Goal: Transaction & Acquisition: Purchase product/service

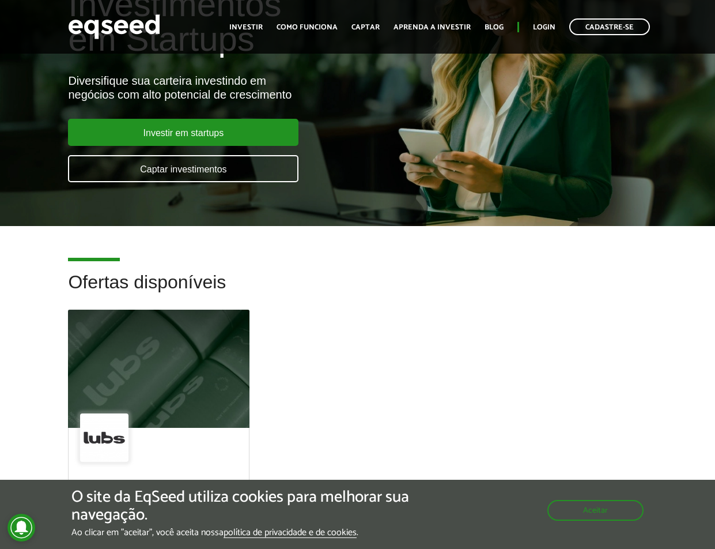
scroll to position [167, 0]
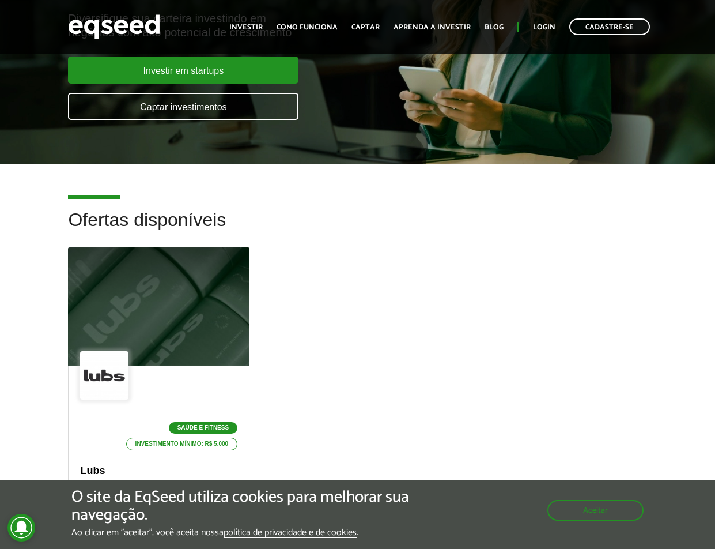
drag, startPoint x: 493, startPoint y: 231, endPoint x: 512, endPoint y: 296, distance: 67.5
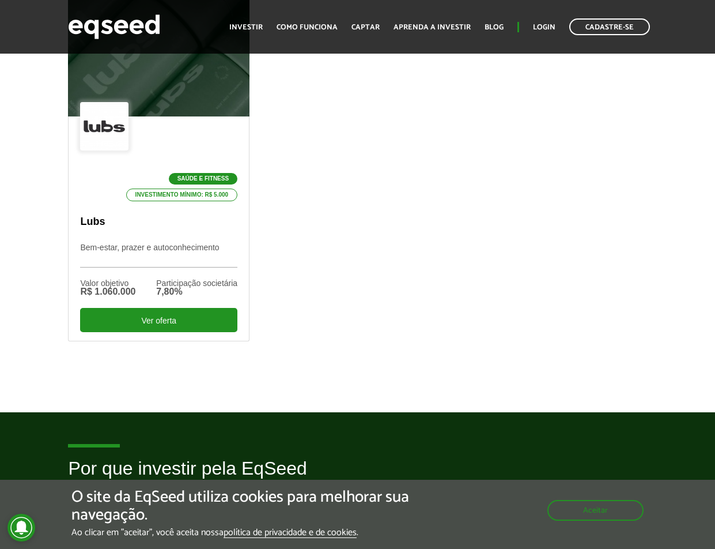
drag, startPoint x: 449, startPoint y: 209, endPoint x: 460, endPoint y: 300, distance: 91.8
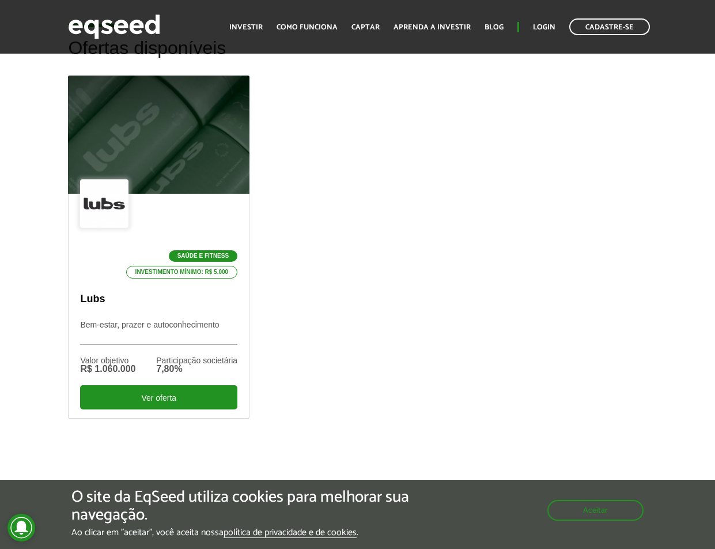
drag, startPoint x: 398, startPoint y: 226, endPoint x: 394, endPoint y: 208, distance: 18.3
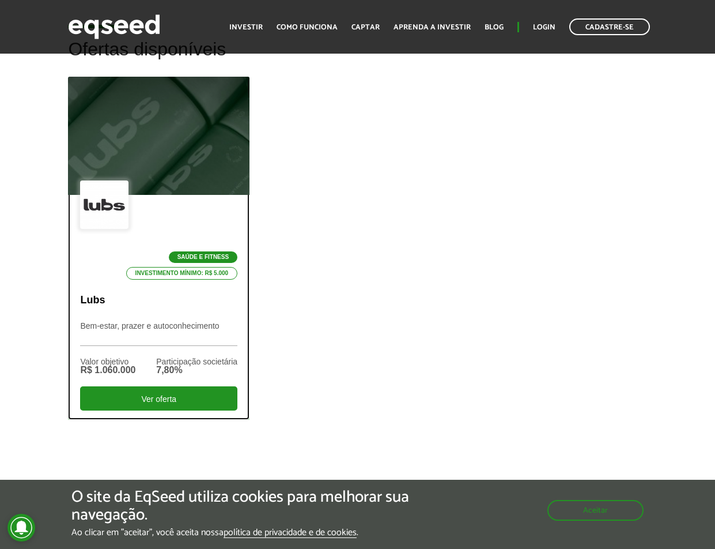
click at [183, 224] on div "Saúde e Fitness Investimento mínimo: R$ 5.000" at bounding box center [158, 229] width 157 height 99
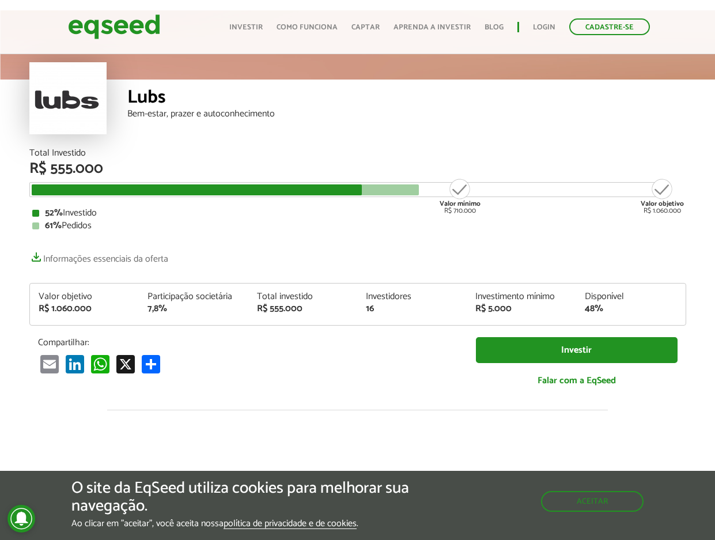
scroll to position [47, 0]
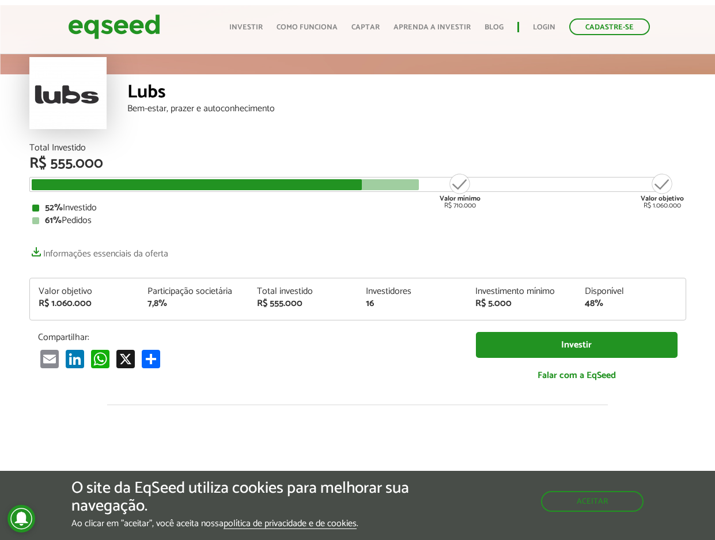
drag, startPoint x: 418, startPoint y: 284, endPoint x: 412, endPoint y: 301, distance: 18.8
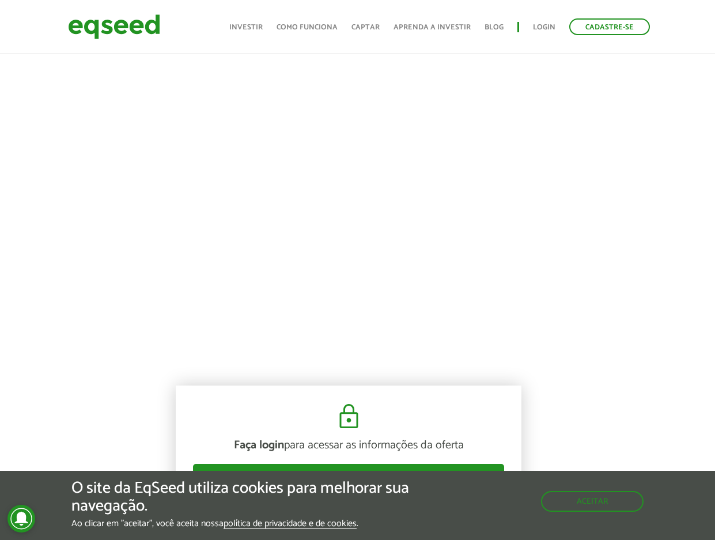
scroll to position [790, 9]
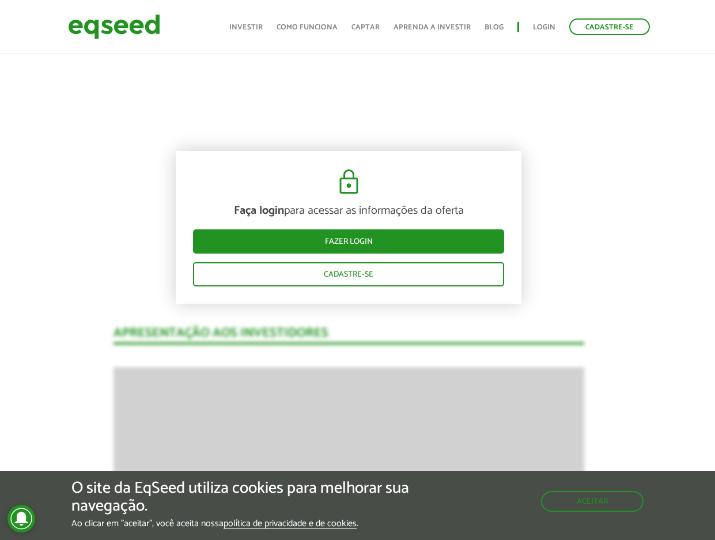
drag, startPoint x: 309, startPoint y: 278, endPoint x: 429, endPoint y: 323, distance: 128.0
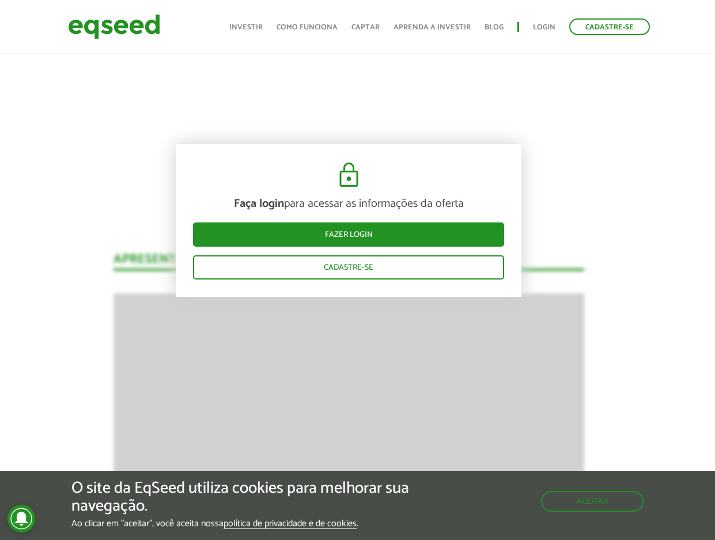
click at [427, 221] on div "Faça login para acessar as informações da oferta Fazer login Cadastre-se" at bounding box center [349, 220] width 346 height 153
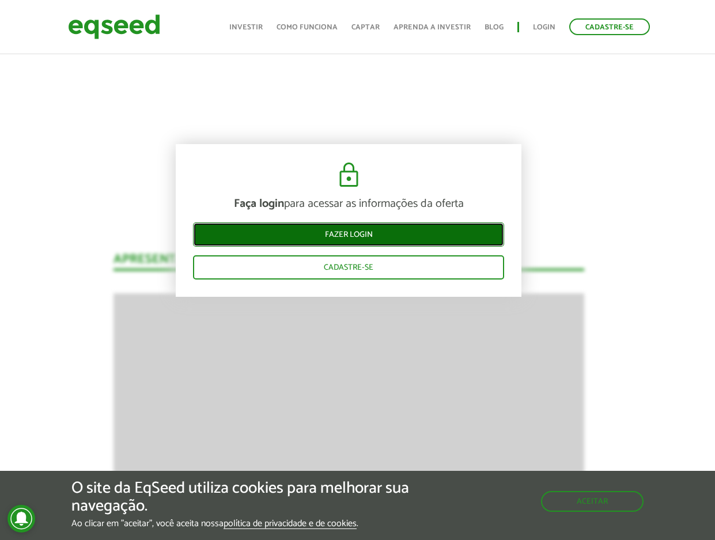
click at [432, 231] on link "Fazer login" at bounding box center [348, 234] width 311 height 24
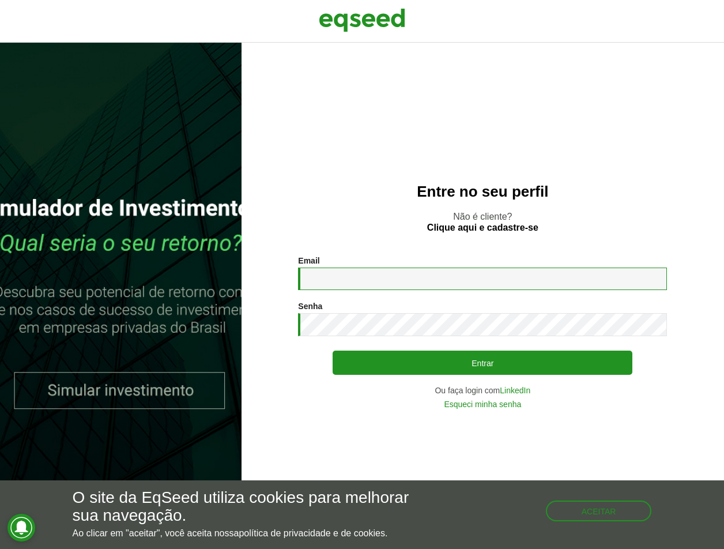
click at [426, 280] on input "Email *" at bounding box center [482, 278] width 369 height 22
click at [599, 432] on div "Entre no seu perfil Não é cliente? Clique aqui e cadastre-se Email * Digite seu…" at bounding box center [482, 296] width 482 height 506
click at [524, 397] on div "Email * Digite seu endereço de e-mail. Senha * Digite a senha que será usada em…" at bounding box center [482, 332] width 369 height 152
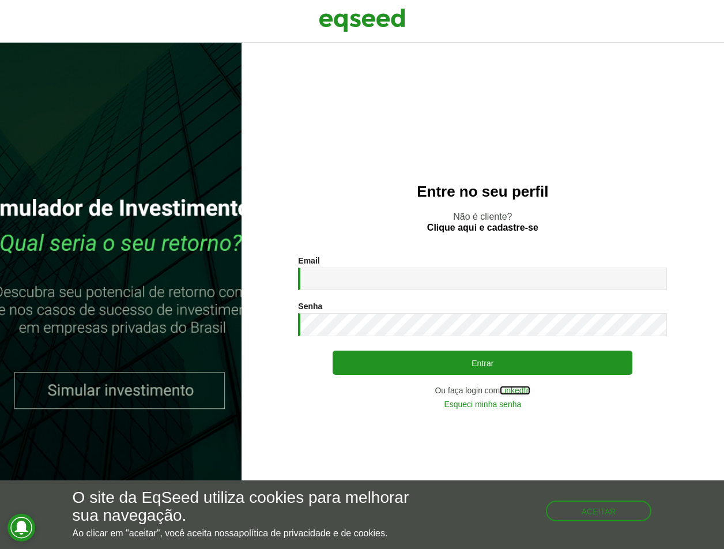
click at [522, 392] on link "LinkedIn" at bounding box center [515, 390] width 31 height 8
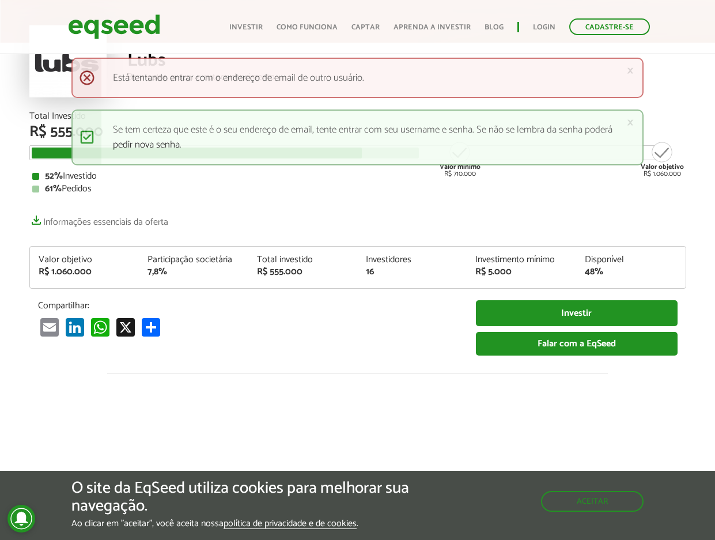
scroll to position [225, 0]
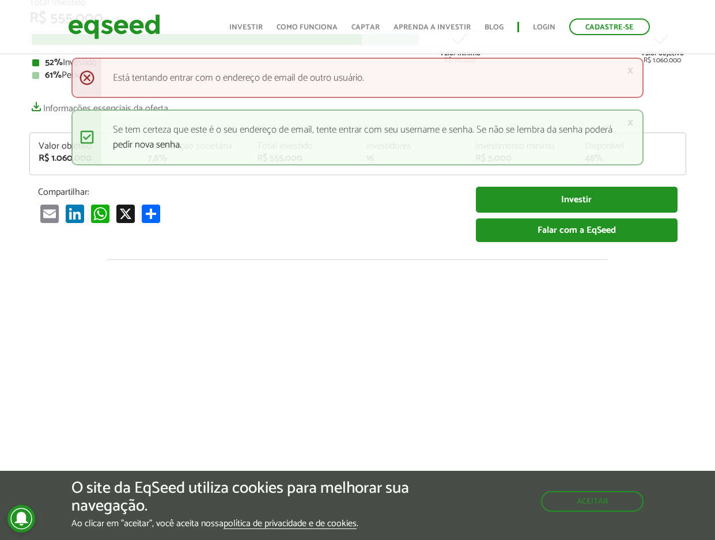
drag, startPoint x: 520, startPoint y: 293, endPoint x: 497, endPoint y: 360, distance: 70.7
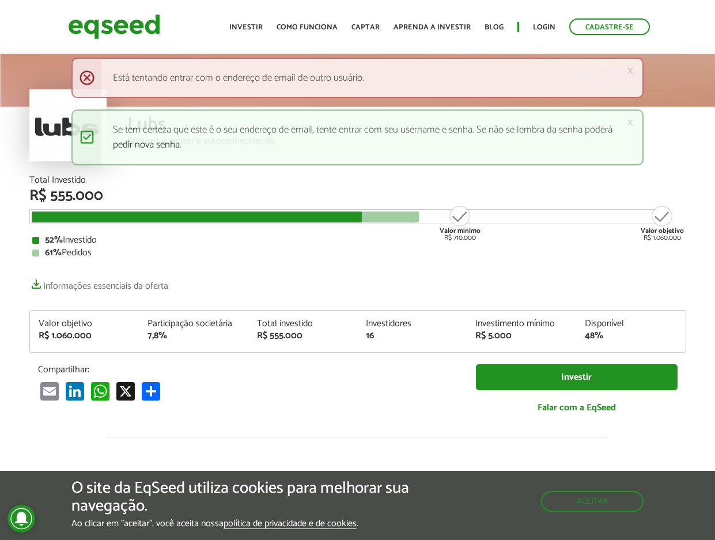
scroll to position [0, 0]
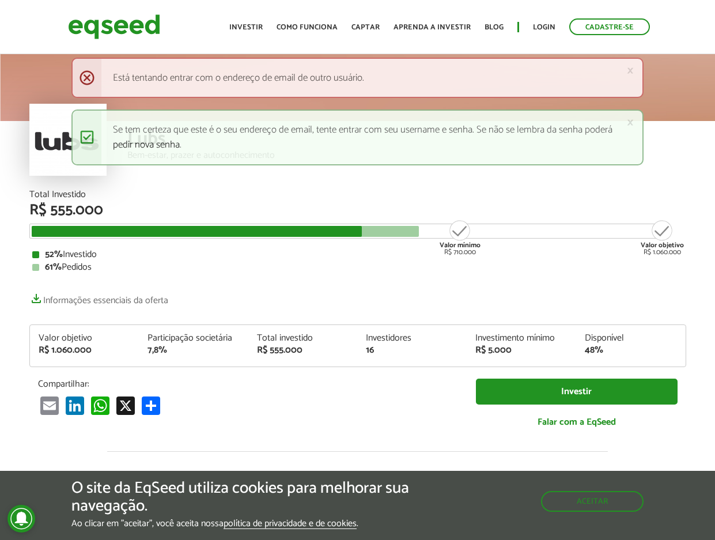
drag, startPoint x: 692, startPoint y: 297, endPoint x: 625, endPoint y: 197, distance: 120.5
drag, startPoint x: 453, startPoint y: 233, endPoint x: 587, endPoint y: 270, distance: 139.3
click at [587, 270] on div "Total Investido R$ 555.000 Valor mínimo R$ 710.000 Valor objetivo R$ 1.060.000 …" at bounding box center [357, 231] width 657 height 82
click at [587, 270] on div "61% Pedidos" at bounding box center [357, 267] width 651 height 9
click at [546, 33] on ul "Início Investir Como funciona Captar Aprenda a investir Blog Login Cadastre-se" at bounding box center [440, 26] width 432 height 17
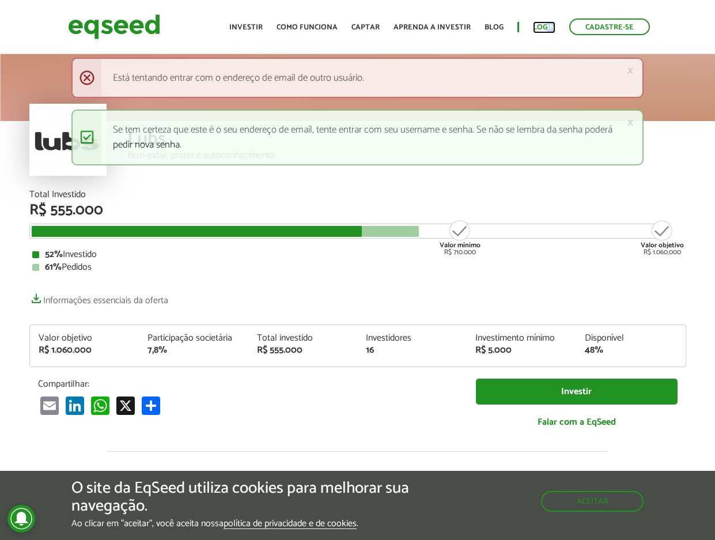
click at [550, 27] on link "Login" at bounding box center [544, 27] width 22 height 7
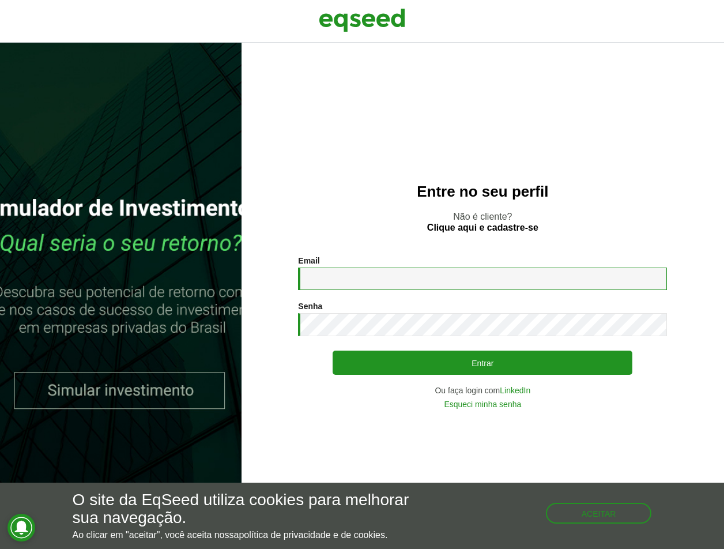
click at [367, 276] on input "Email *" at bounding box center [482, 278] width 369 height 22
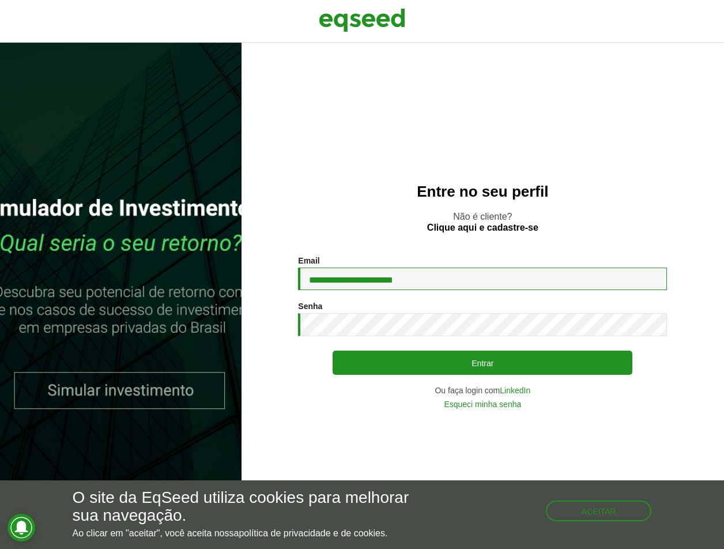
type input "**********"
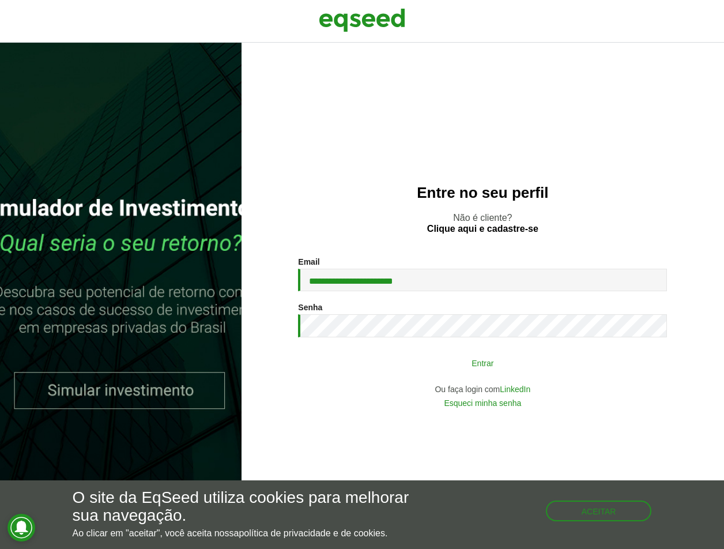
click at [439, 365] on button "Entrar" at bounding box center [483, 363] width 300 height 22
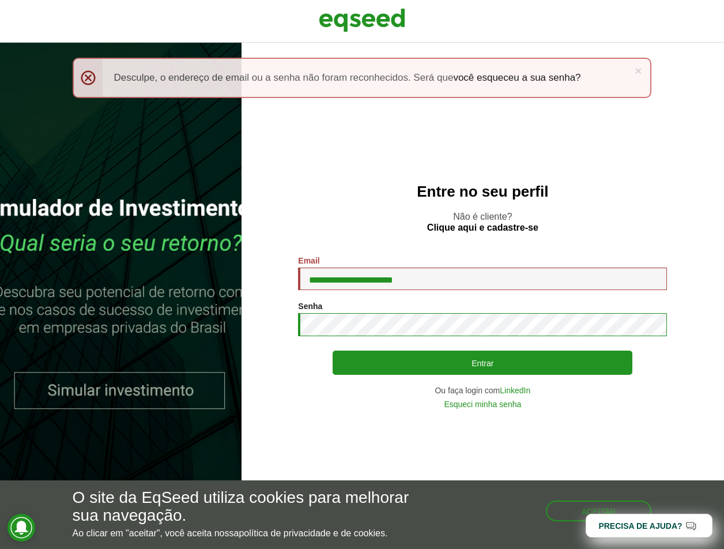
click at [333, 350] on button "Entrar" at bounding box center [483, 362] width 300 height 24
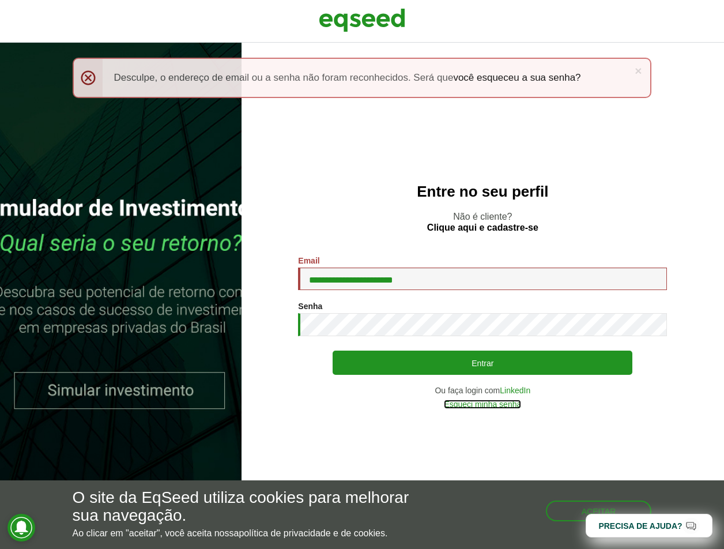
click at [518, 406] on link "Esqueci minha senha" at bounding box center [482, 404] width 77 height 8
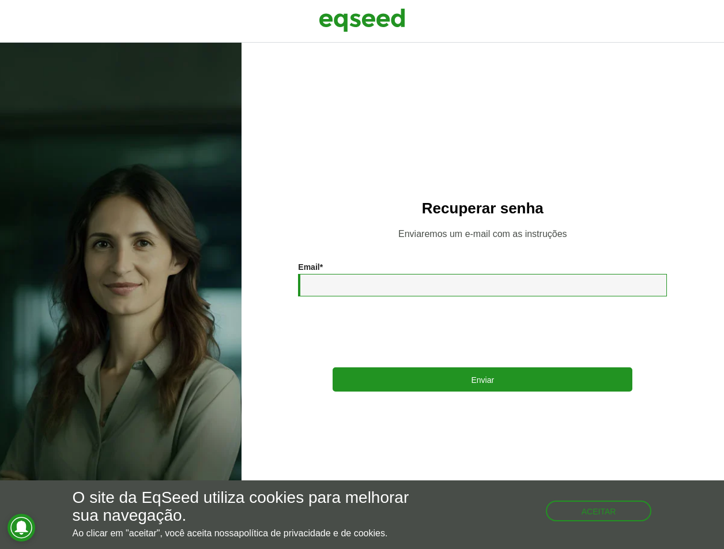
click at [451, 285] on input "Email *" at bounding box center [482, 285] width 369 height 22
type input "**********"
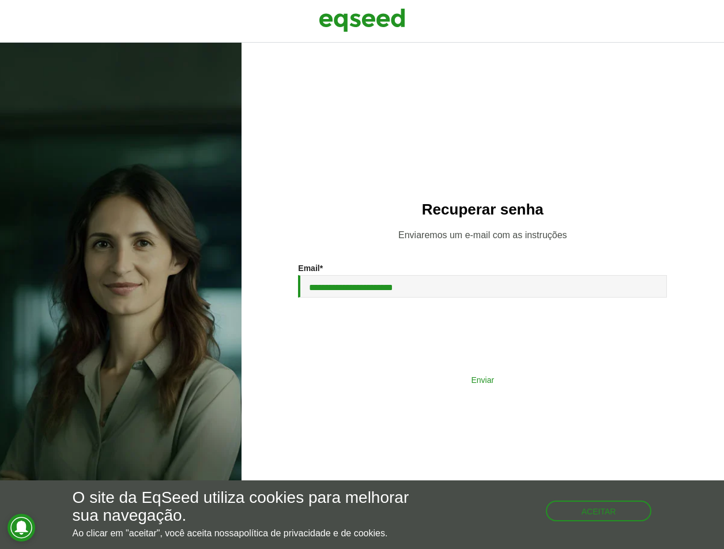
click at [456, 373] on button "Enviar" at bounding box center [483, 379] width 300 height 22
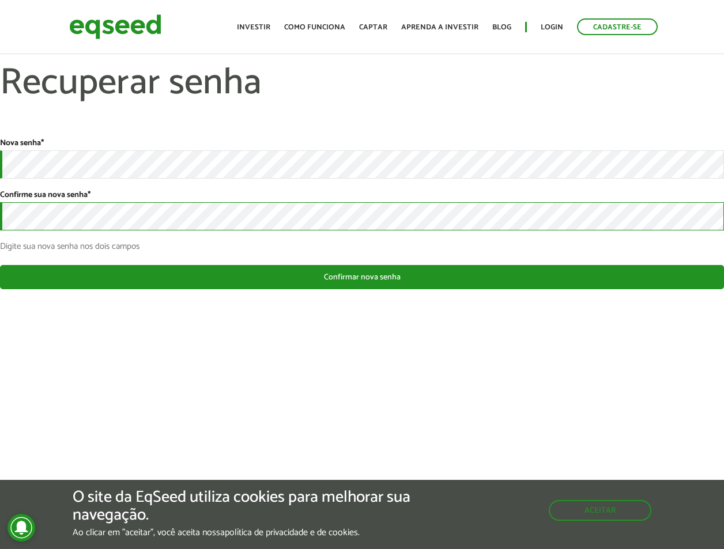
click at [0, 265] on button "Confirmar nova senha" at bounding box center [362, 277] width 724 height 24
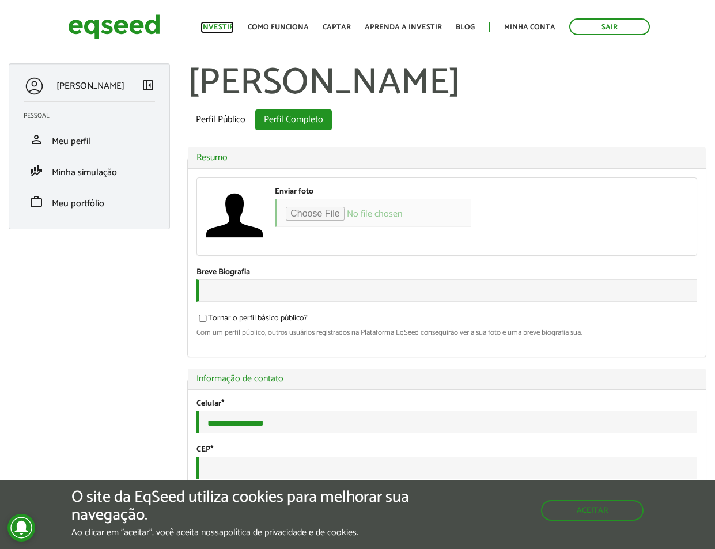
click at [228, 27] on link "Investir" at bounding box center [217, 27] width 33 height 7
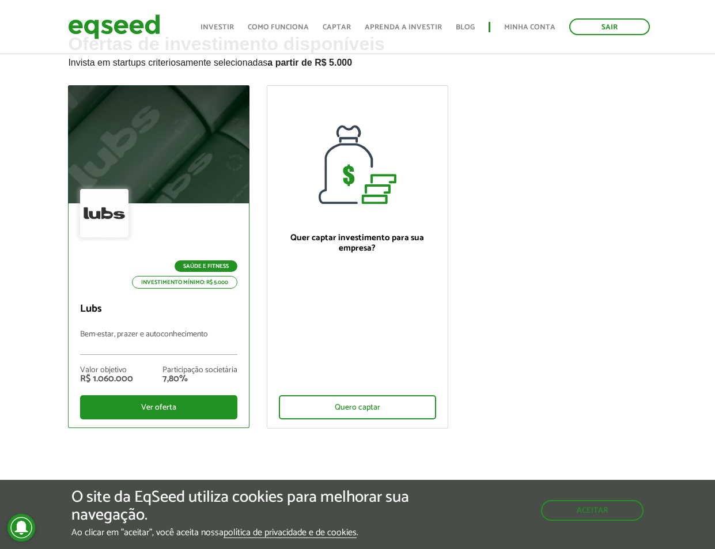
drag, startPoint x: 33, startPoint y: 210, endPoint x: 78, endPoint y: 210, distance: 44.4
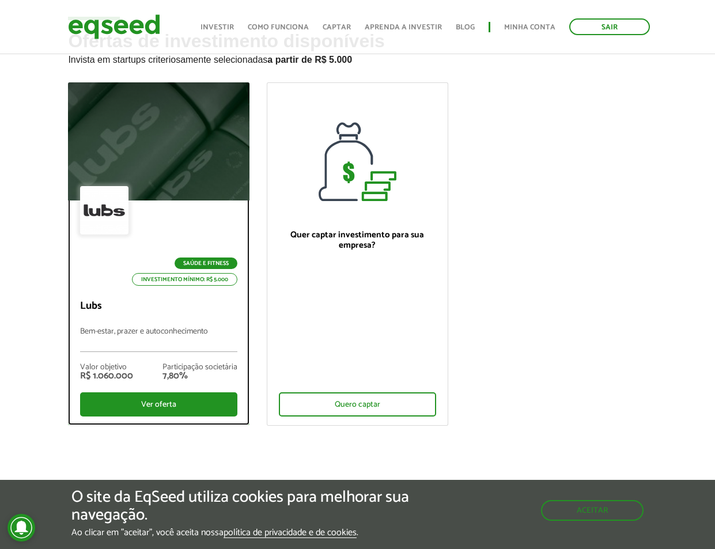
click at [125, 180] on div at bounding box center [159, 142] width 218 height 142
click at [195, 403] on div "Ver oferta" at bounding box center [158, 404] width 157 height 24
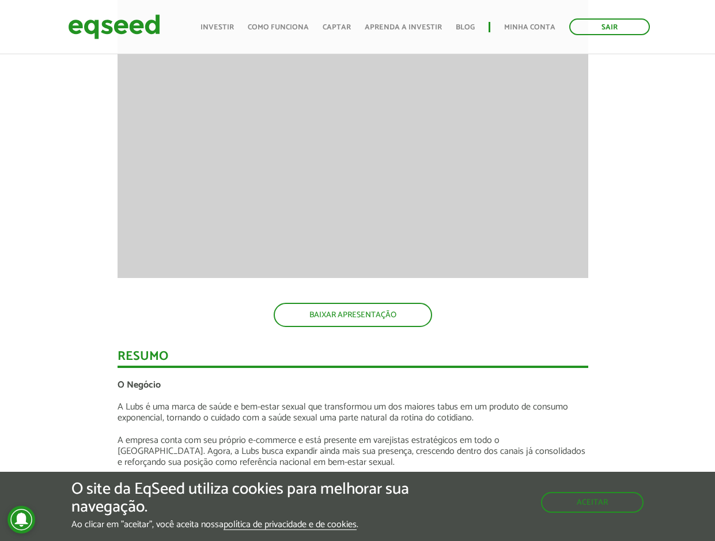
scroll to position [1058, 2]
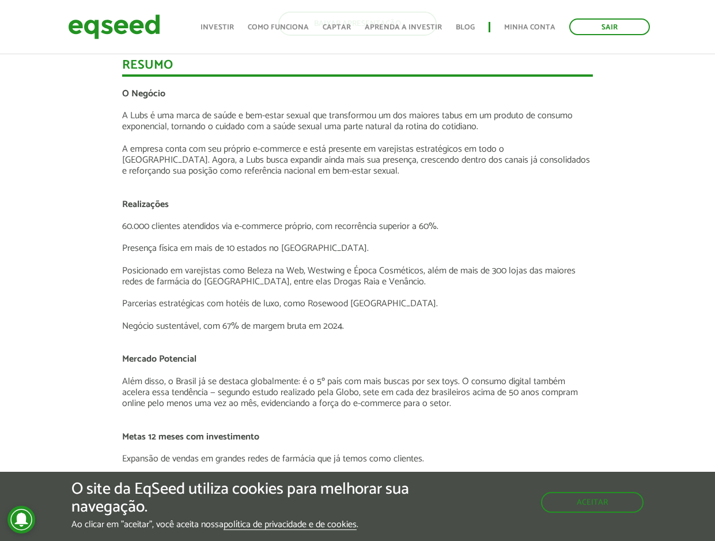
drag, startPoint x: 677, startPoint y: 202, endPoint x: 677, endPoint y: 233, distance: 31.7
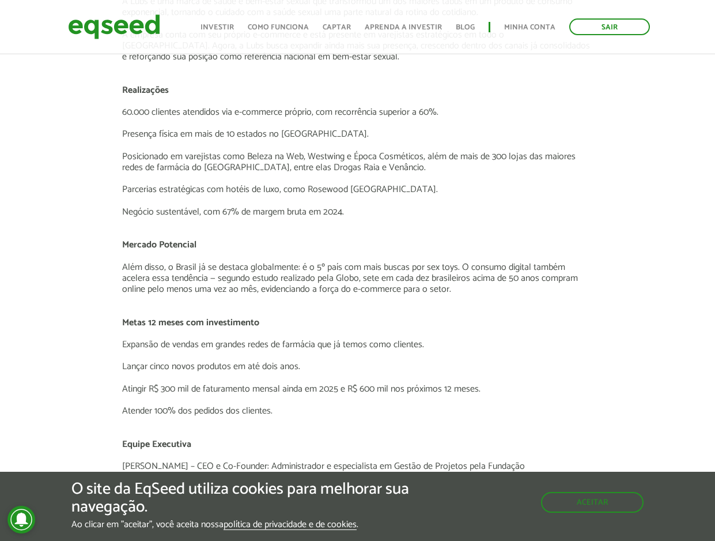
drag, startPoint x: 538, startPoint y: 172, endPoint x: 544, endPoint y: 219, distance: 47.1
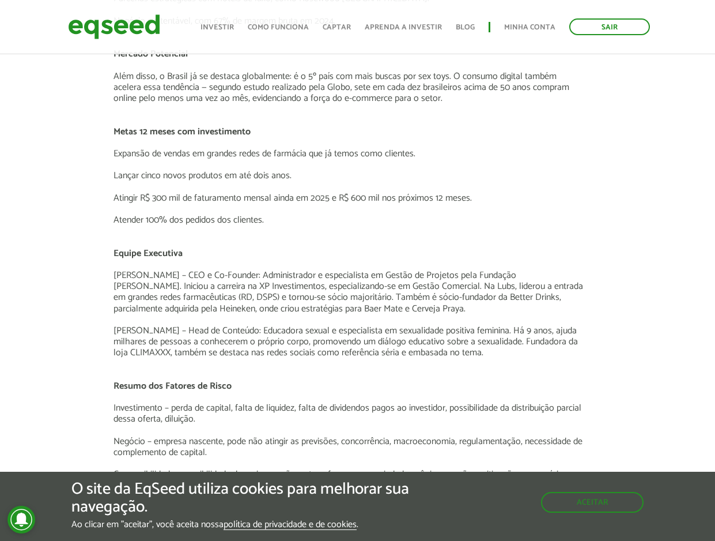
drag, startPoint x: 332, startPoint y: 263, endPoint x: 355, endPoint y: 336, distance: 76.7
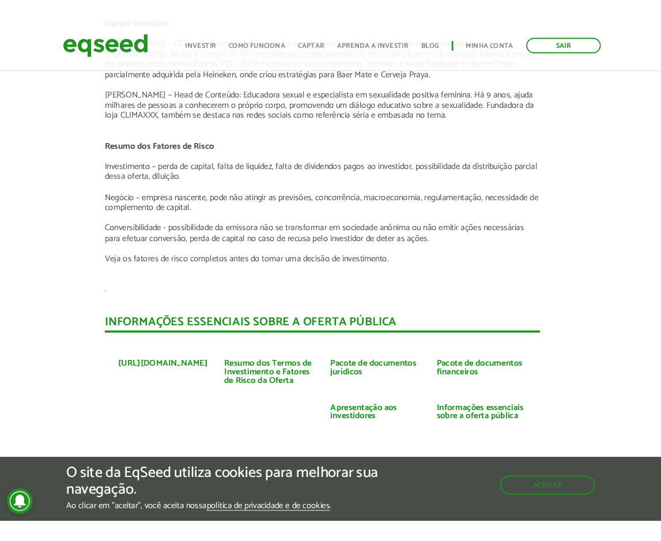
scroll to position [1927, 9]
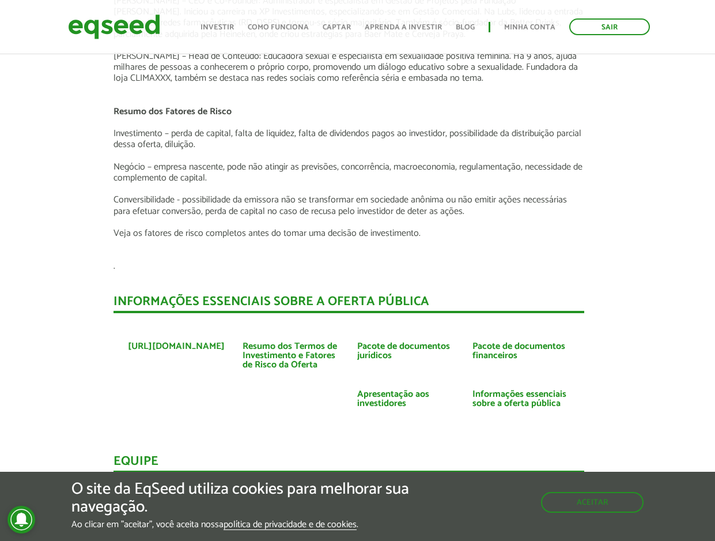
drag, startPoint x: 523, startPoint y: 171, endPoint x: 523, endPoint y: 223, distance: 52.4
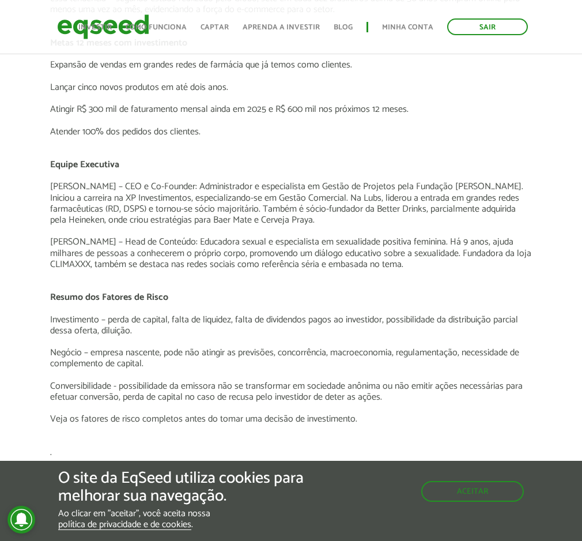
scroll to position [1679, 0]
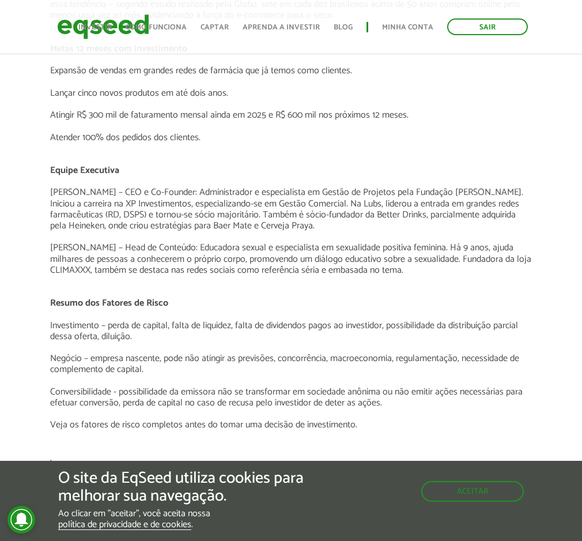
drag, startPoint x: 486, startPoint y: 168, endPoint x: 489, endPoint y: 153, distance: 15.4
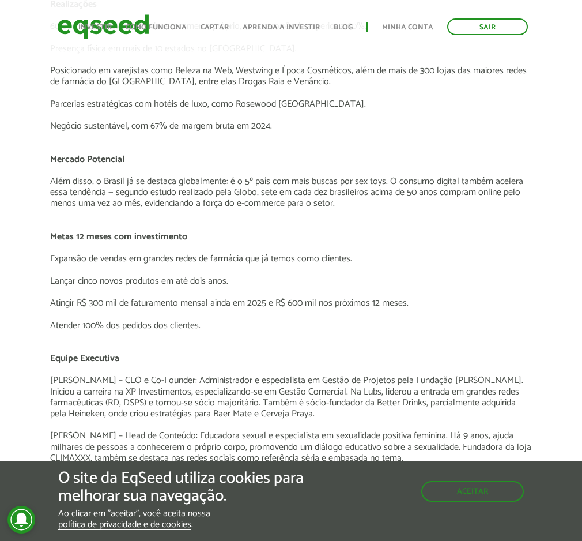
scroll to position [1490, 0]
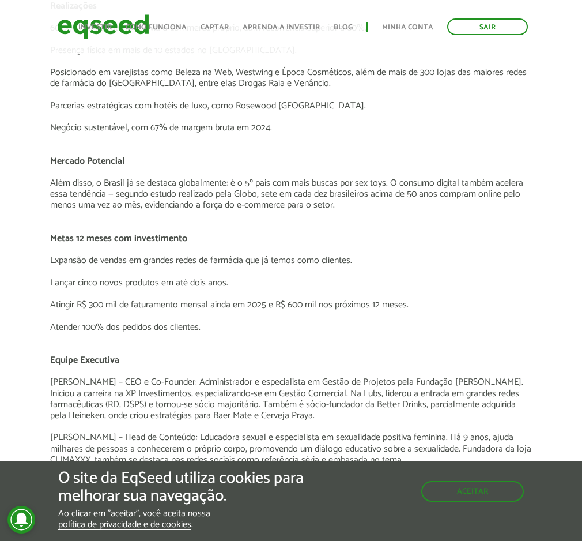
drag, startPoint x: 521, startPoint y: 236, endPoint x: 455, endPoint y: 299, distance: 90.9
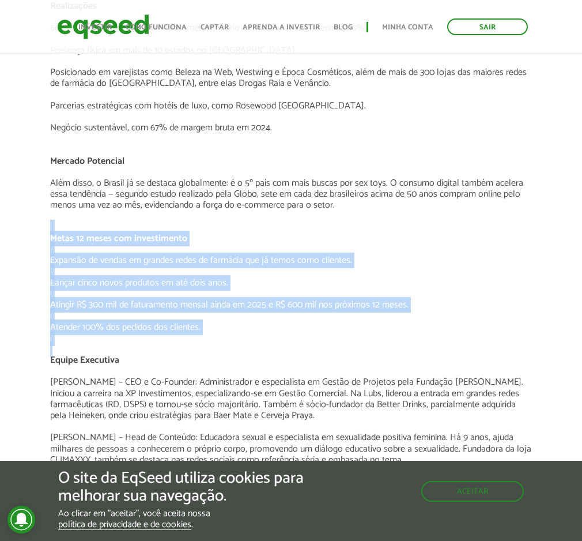
drag, startPoint x: 366, startPoint y: 345, endPoint x: 38, endPoint y: 264, distance: 337.7
click at [2, 232] on div "Apresentação aos investidores BAIXAR APRESENTAÇÃO [GEOGRAPHIC_DATA] O Negócio A…" at bounding box center [290, 311] width 599 height 1979
click at [333, 335] on p at bounding box center [291, 338] width 482 height 11
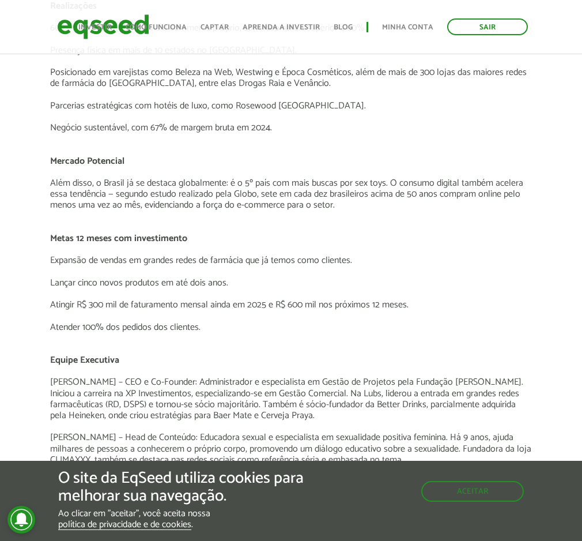
click at [520, 285] on p "Lançar cinco novos produtos em até dois anos." at bounding box center [291, 282] width 482 height 11
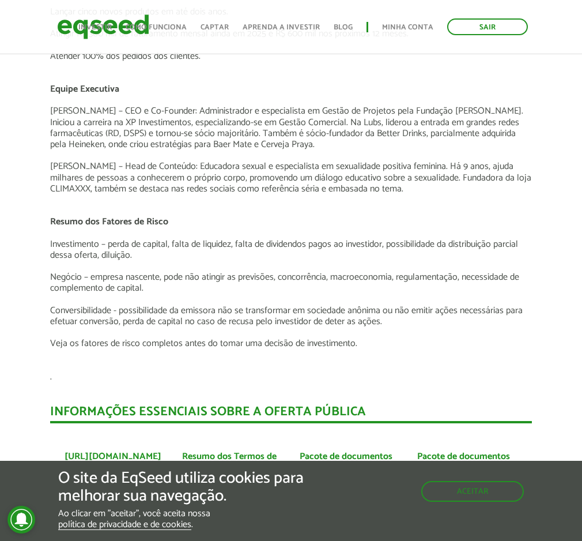
drag, startPoint x: 436, startPoint y: 275, endPoint x: 431, endPoint y: 315, distance: 40.2
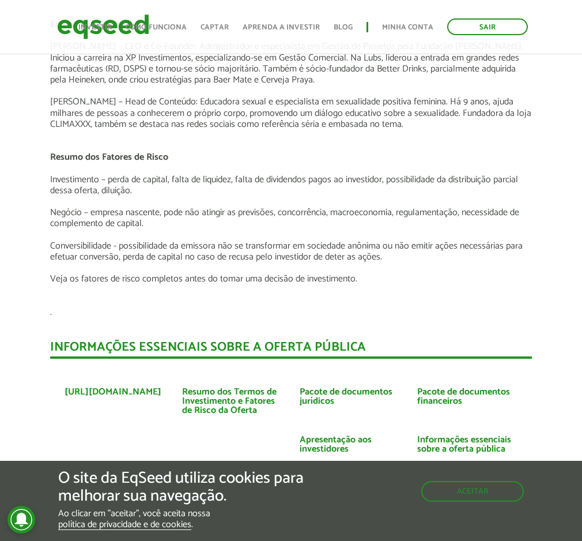
drag, startPoint x: 393, startPoint y: 414, endPoint x: 386, endPoint y: 410, distance: 8.3
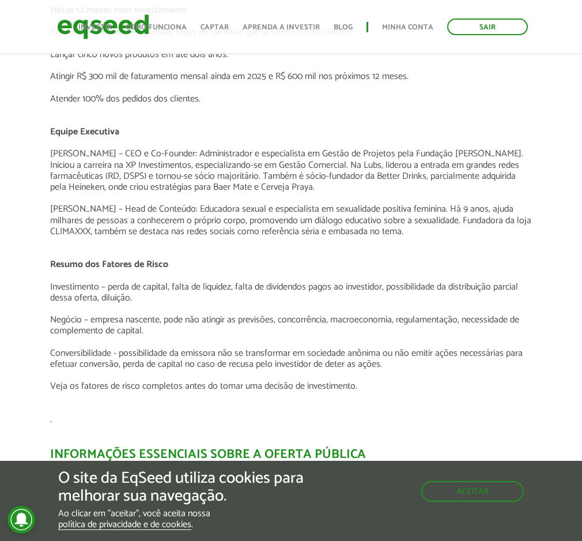
scroll to position [1651, 0]
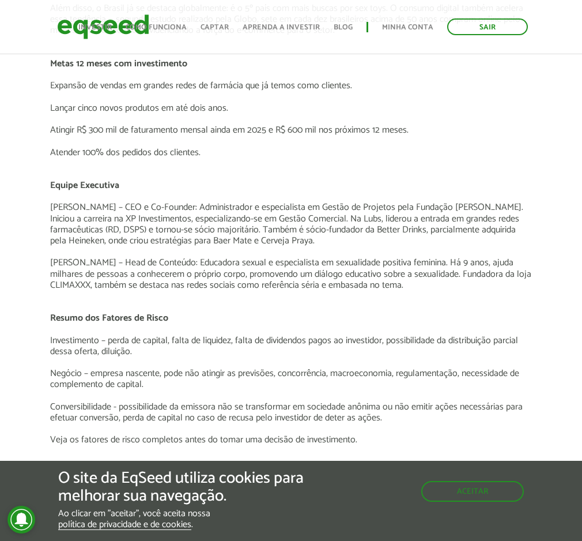
drag, startPoint x: 392, startPoint y: 222, endPoint x: 368, endPoint y: 169, distance: 58.3
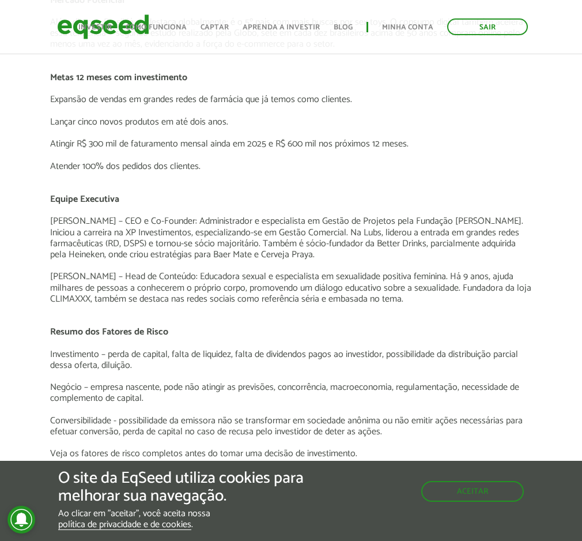
scroll to position [1541, 0]
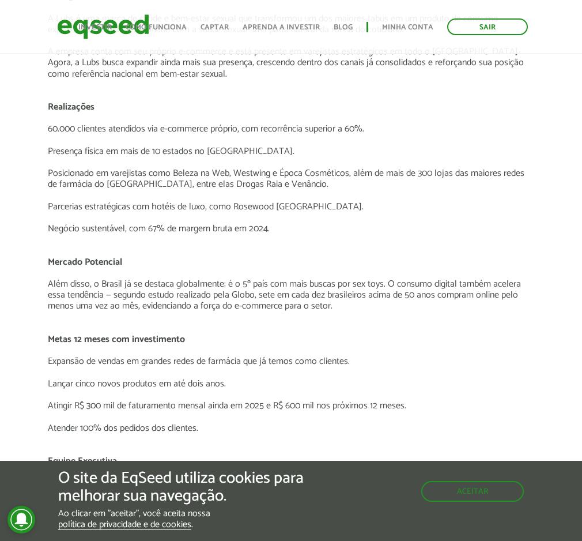
drag, startPoint x: 293, startPoint y: 314, endPoint x: 313, endPoint y: 207, distance: 108.5
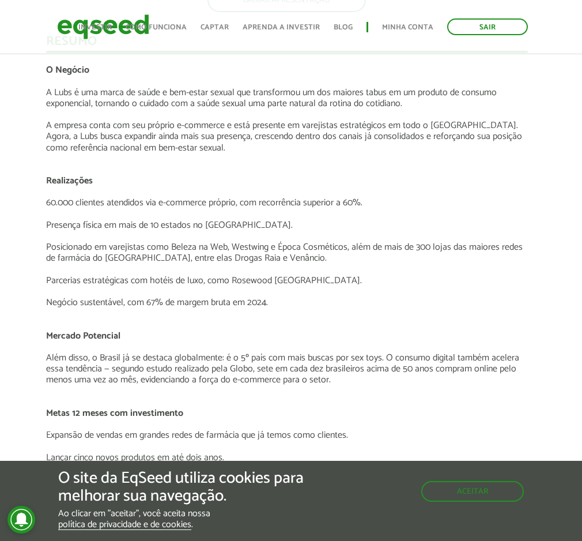
click at [525, 187] on p at bounding box center [287, 191] width 482 height 11
click at [330, 194] on p at bounding box center [288, 191] width 485 height 11
click at [326, 221] on p "Presença física em mais de 10 estados no [GEOGRAPHIC_DATA]." at bounding box center [288, 225] width 485 height 11
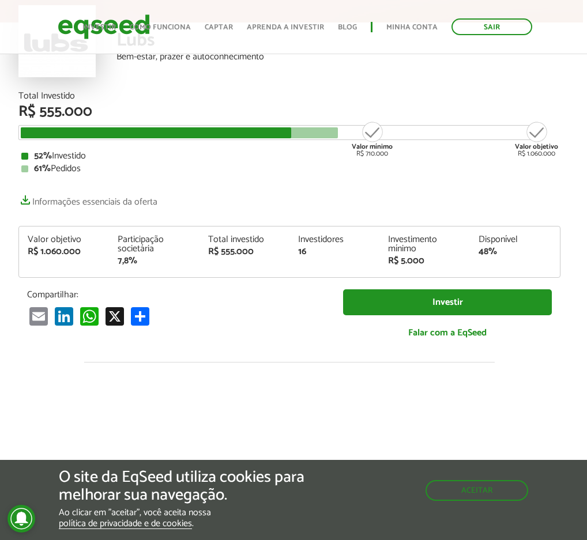
scroll to position [95, 4]
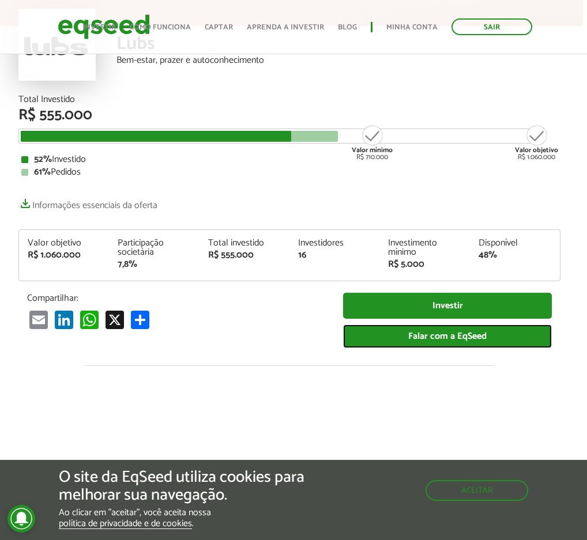
click at [446, 341] on link "Falar com a EqSeed" at bounding box center [447, 336] width 209 height 24
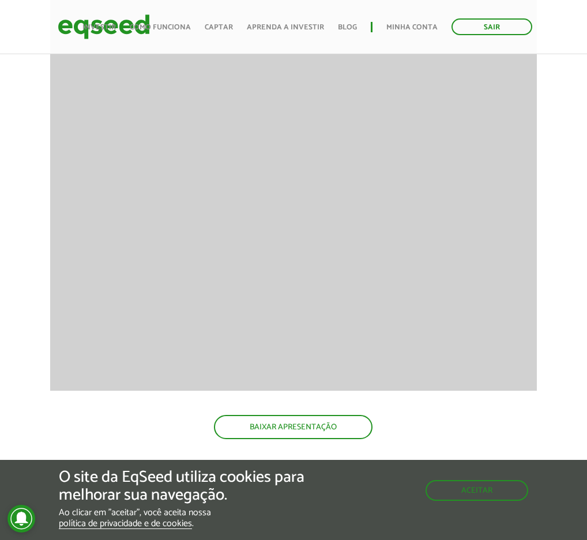
scroll to position [891, 0]
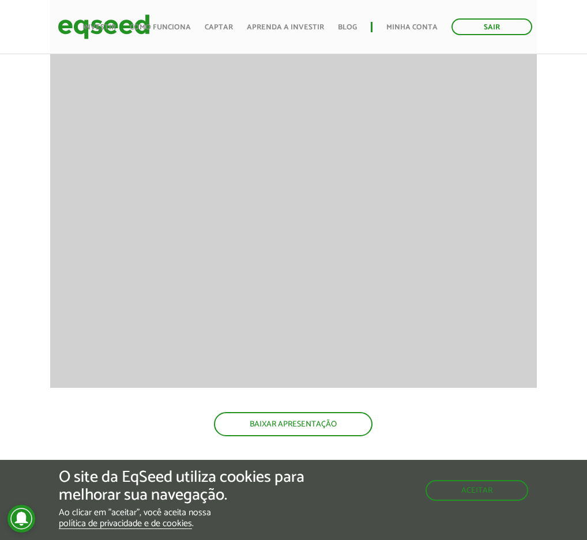
drag, startPoint x: 566, startPoint y: 147, endPoint x: 559, endPoint y: 161, distance: 16.0
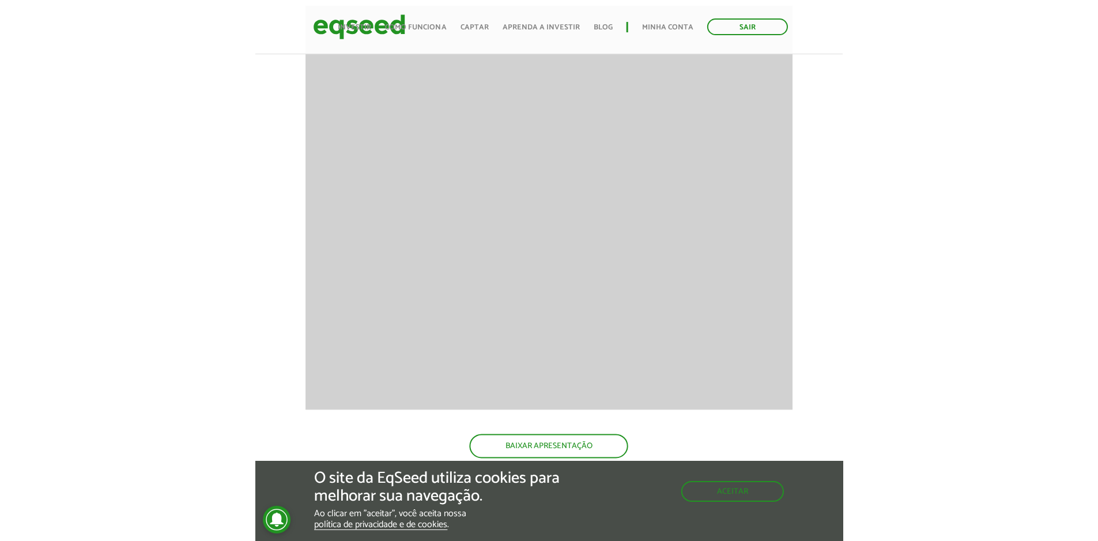
scroll to position [820, 0]
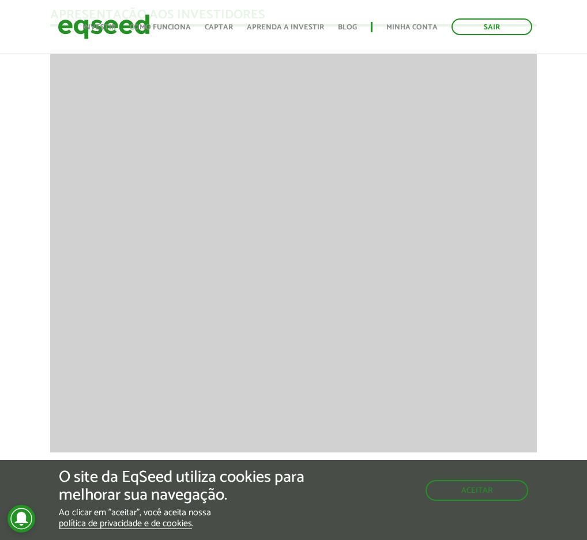
drag, startPoint x: 574, startPoint y: 250, endPoint x: 530, endPoint y: 243, distance: 44.9
